Goal: Task Accomplishment & Management: Use online tool/utility

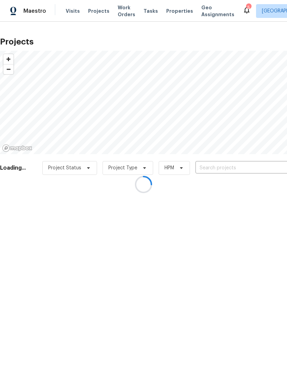
click at [254, 167] on div at bounding box center [143, 184] width 287 height 369
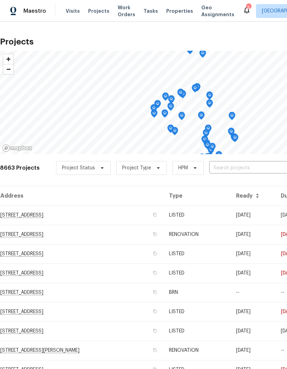
click at [251, 164] on input "text" at bounding box center [248, 168] width 79 height 11
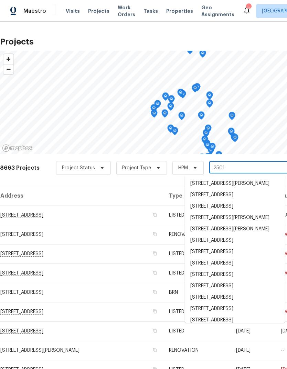
type input "25012"
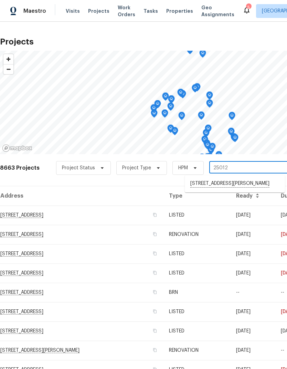
click at [255, 181] on li "[STREET_ADDRESS][PERSON_NAME]" at bounding box center [235, 184] width 100 height 12
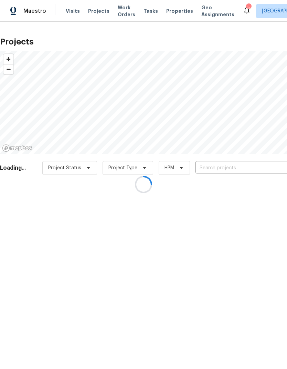
type input "[STREET_ADDRESS][PERSON_NAME]"
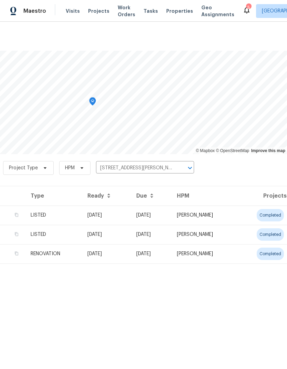
scroll to position [0, 102]
click at [237, 217] on td "[PERSON_NAME]" at bounding box center [205, 214] width 66 height 19
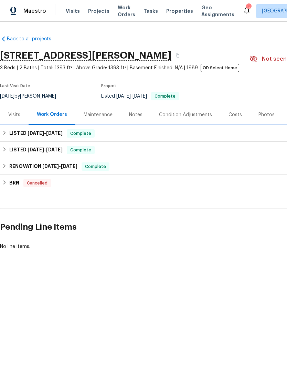
click at [22, 131] on h6 "LISTED [DATE] - [DATE]" at bounding box center [35, 133] width 53 height 8
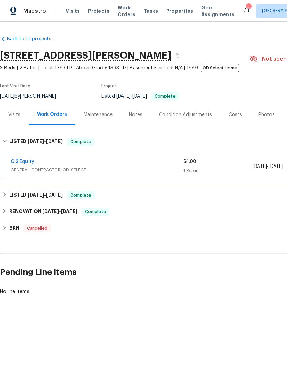
click at [23, 194] on h6 "LISTED [DATE] - [DATE]" at bounding box center [35, 195] width 53 height 8
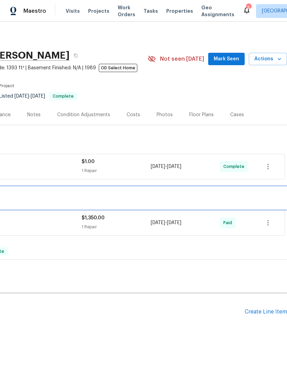
scroll to position [0, 102]
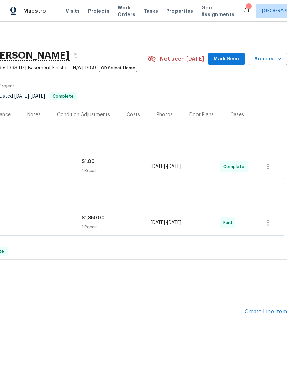
click at [265, 308] on div "Create Line Item" at bounding box center [266, 311] width 42 height 7
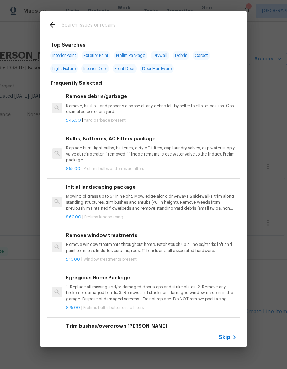
click at [74, 18] on div at bounding box center [128, 24] width 176 height 27
click at [77, 21] on input "text" at bounding box center [135, 26] width 146 height 10
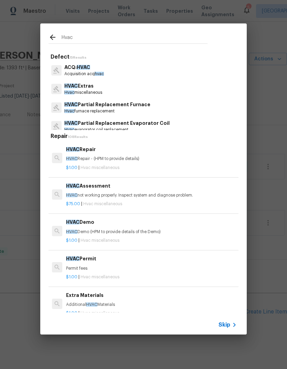
type input "Hvac"
click at [119, 85] on div "HVAC Extras Hvac miscellaneous" at bounding box center [144, 89] width 190 height 19
click at [124, 91] on div "HVAC Extras Hvac miscellaneous" at bounding box center [144, 89] width 190 height 19
click at [99, 87] on p "HVAC Extras" at bounding box center [83, 85] width 38 height 7
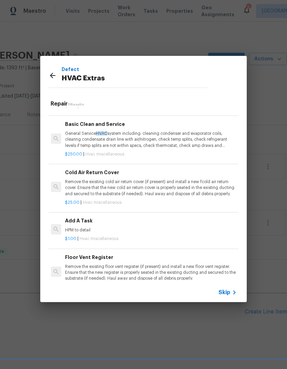
scroll to position [175, 1]
click at [82, 224] on div "Add A Task HPM to detail" at bounding box center [150, 225] width 171 height 17
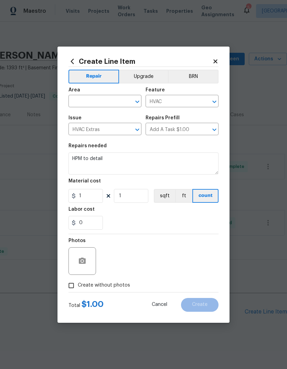
click at [79, 99] on input "text" at bounding box center [96, 101] width 54 height 11
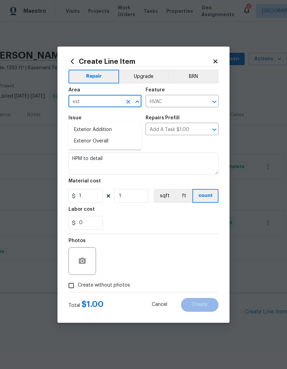
click at [79, 135] on li "Exterior Overall" at bounding box center [105, 140] width 73 height 11
type input "Exterior Overall"
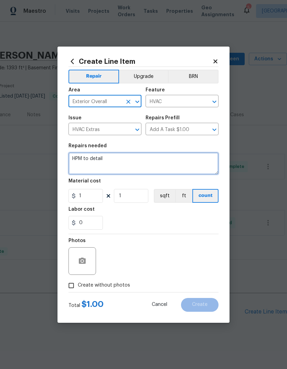
click at [110, 156] on textarea "HPM to detail" at bounding box center [144, 163] width 150 height 22
type textarea "H"
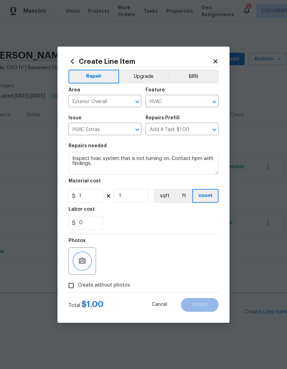
click at [80, 258] on icon "button" at bounding box center [82, 261] width 8 height 8
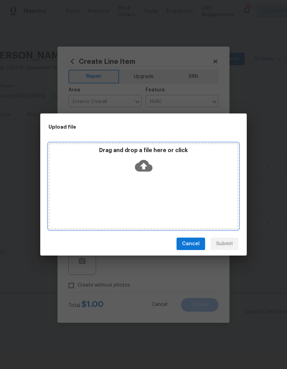
click at [147, 163] on icon at bounding box center [144, 166] width 18 height 12
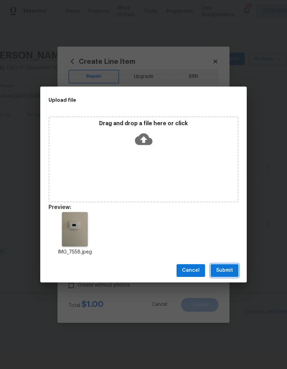
click at [229, 268] on span "Submit" at bounding box center [224, 270] width 17 height 9
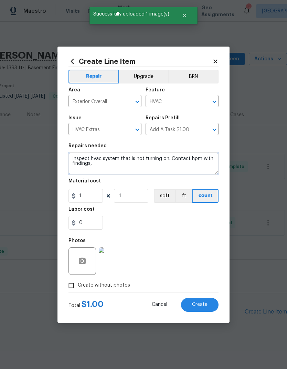
click at [83, 163] on textarea "Inspect hvac system that is not turning on. Contact hpm with findings," at bounding box center [144, 163] width 150 height 22
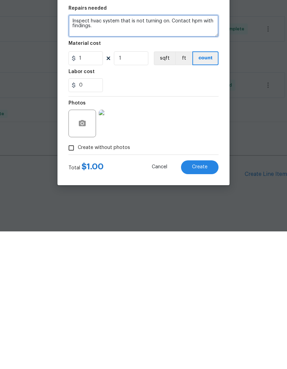
type textarea "Inspect hvac system that is not turning on. Contact hpm with findings."
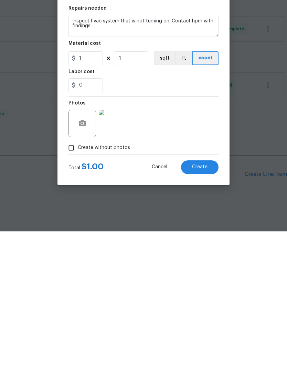
click at [206, 302] on span "Create" at bounding box center [199, 304] width 15 height 5
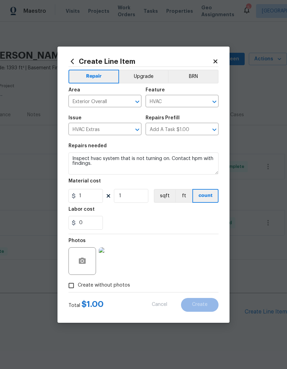
type input "0"
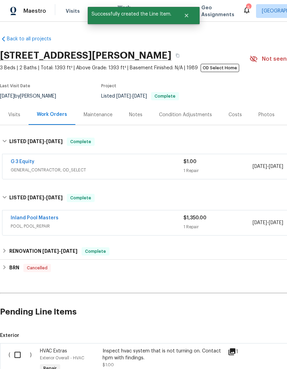
scroll to position [0, 0]
click at [18, 347] on input "checkbox" at bounding box center [20, 354] width 20 height 14
checkbox input "true"
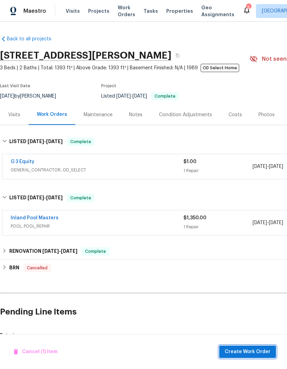
click at [259, 350] on span "Create Work Order" at bounding box center [248, 351] width 46 height 9
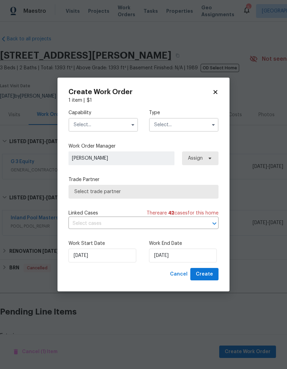
click at [119, 118] on input "text" at bounding box center [104, 125] width 70 height 14
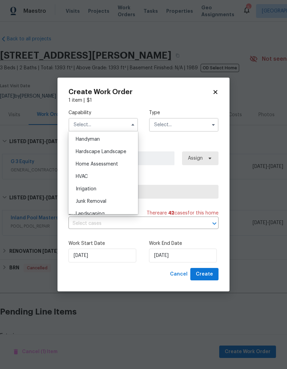
scroll to position [380, 0]
click at [109, 174] on div "HVAC" at bounding box center [103, 175] width 66 height 12
type input "HVAC"
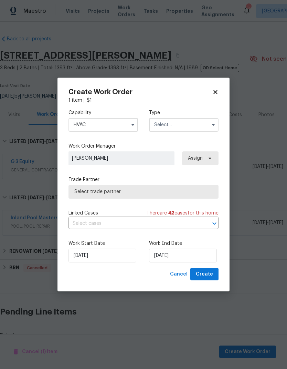
click at [198, 120] on input "text" at bounding box center [184, 125] width 70 height 14
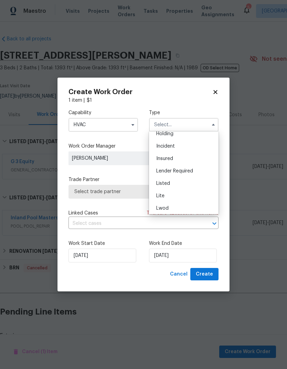
scroll to position [30, 0]
click at [185, 182] on div "Listed" at bounding box center [184, 183] width 66 height 12
type input "Listed"
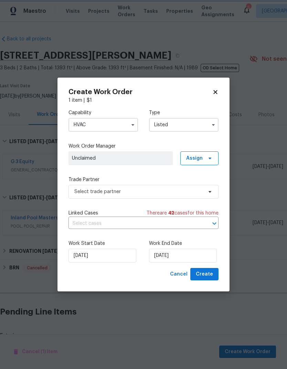
scroll to position [0, 0]
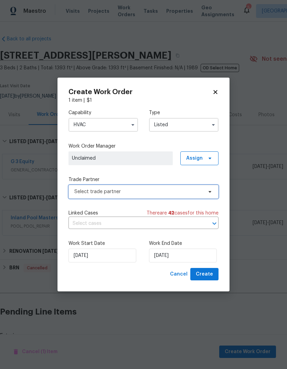
click at [167, 188] on span "Select trade partner" at bounding box center [138, 191] width 128 height 7
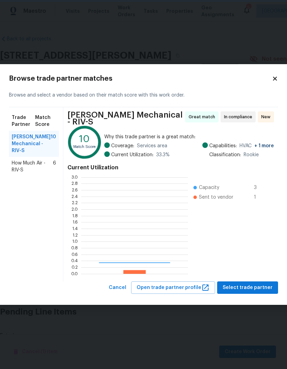
scroll to position [96, 107]
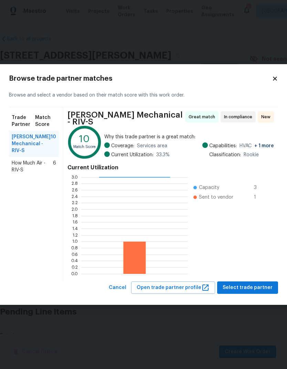
click at [21, 168] on span "How Much Air - RIV-S" at bounding box center [32, 166] width 41 height 14
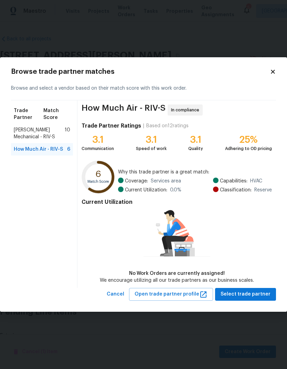
click at [27, 132] on span "[PERSON_NAME] Mechanical - RIV-S" at bounding box center [39, 133] width 51 height 14
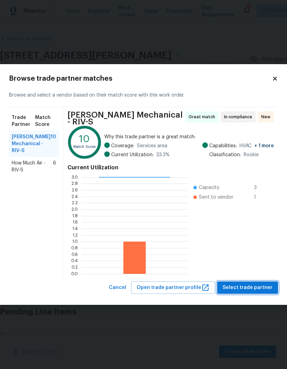
click at [252, 283] on span "Select trade partner" at bounding box center [248, 287] width 50 height 9
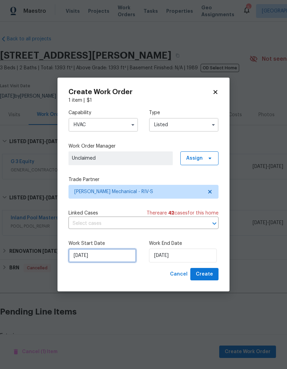
click at [126, 256] on input "[DATE]" at bounding box center [103, 255] width 68 height 14
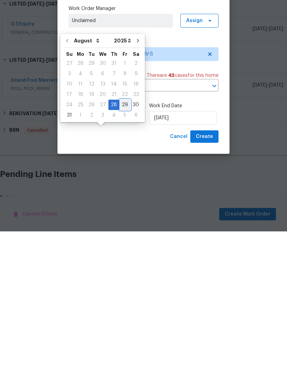
click at [127, 237] on div "24 25 26 27 28 29 30" at bounding box center [103, 242] width 78 height 10
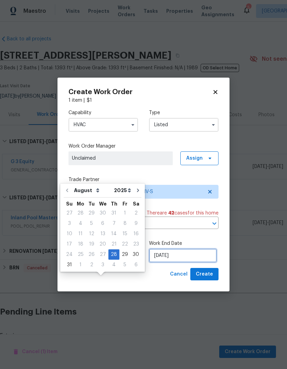
click at [195, 256] on input "[DATE]" at bounding box center [183, 255] width 68 height 14
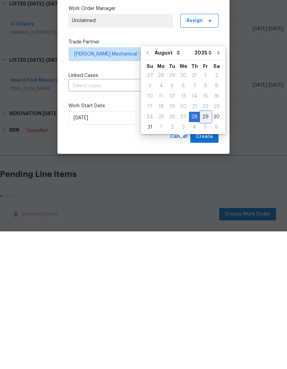
click at [205, 249] on div "29" at bounding box center [205, 254] width 11 height 10
type input "[DATE]"
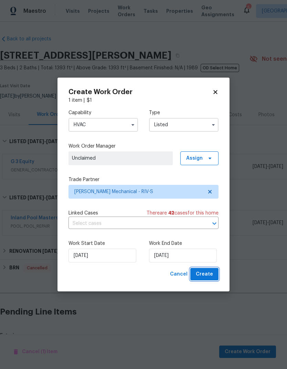
click at [211, 271] on span "Create" at bounding box center [204, 274] width 17 height 9
checkbox input "false"
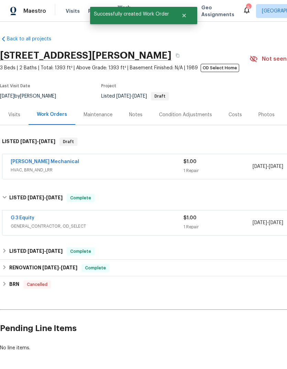
click at [21, 159] on link "[PERSON_NAME] Mechanical" at bounding box center [45, 161] width 69 height 5
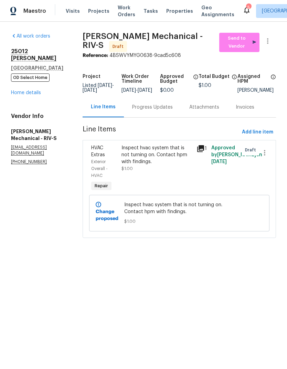
click at [25, 90] on link "Home details" at bounding box center [26, 92] width 30 height 5
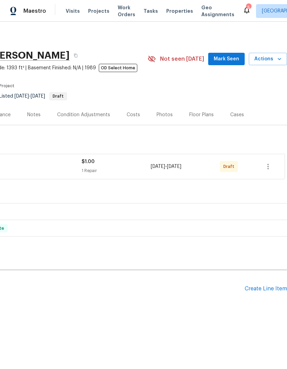
scroll to position [0, 102]
click at [264, 167] on button "button" at bounding box center [268, 166] width 17 height 17
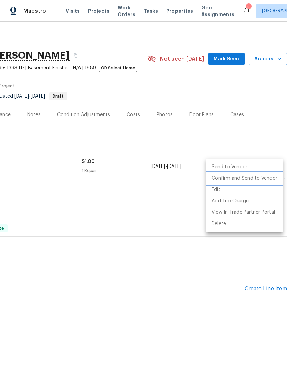
click at [223, 183] on li "Confirm and Send to Vendor" at bounding box center [244, 178] width 77 height 11
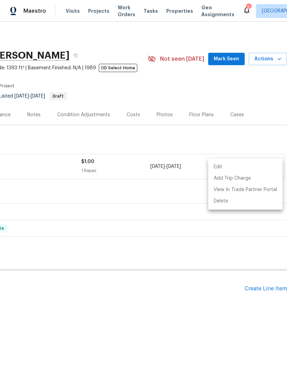
click at [188, 296] on div at bounding box center [143, 184] width 287 height 369
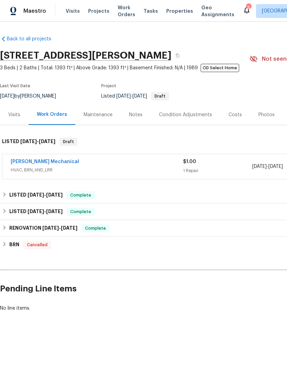
scroll to position [0, 0]
click at [130, 115] on div "Notes" at bounding box center [135, 114] width 13 height 7
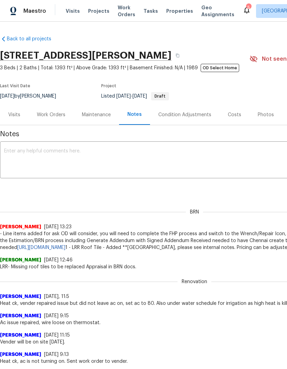
click at [31, 153] on textarea at bounding box center [194, 160] width 381 height 24
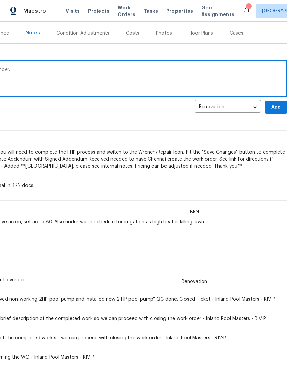
scroll to position [81, 102]
type textarea "HVAC not turning on sent work order to vender."
click at [278, 106] on span "Add" at bounding box center [276, 107] width 11 height 9
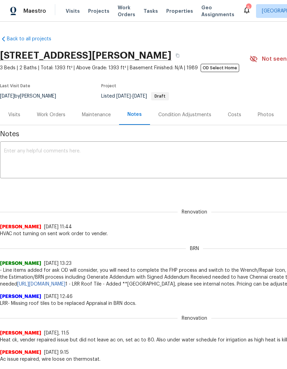
scroll to position [0, 0]
